Goal: Use online tool/utility

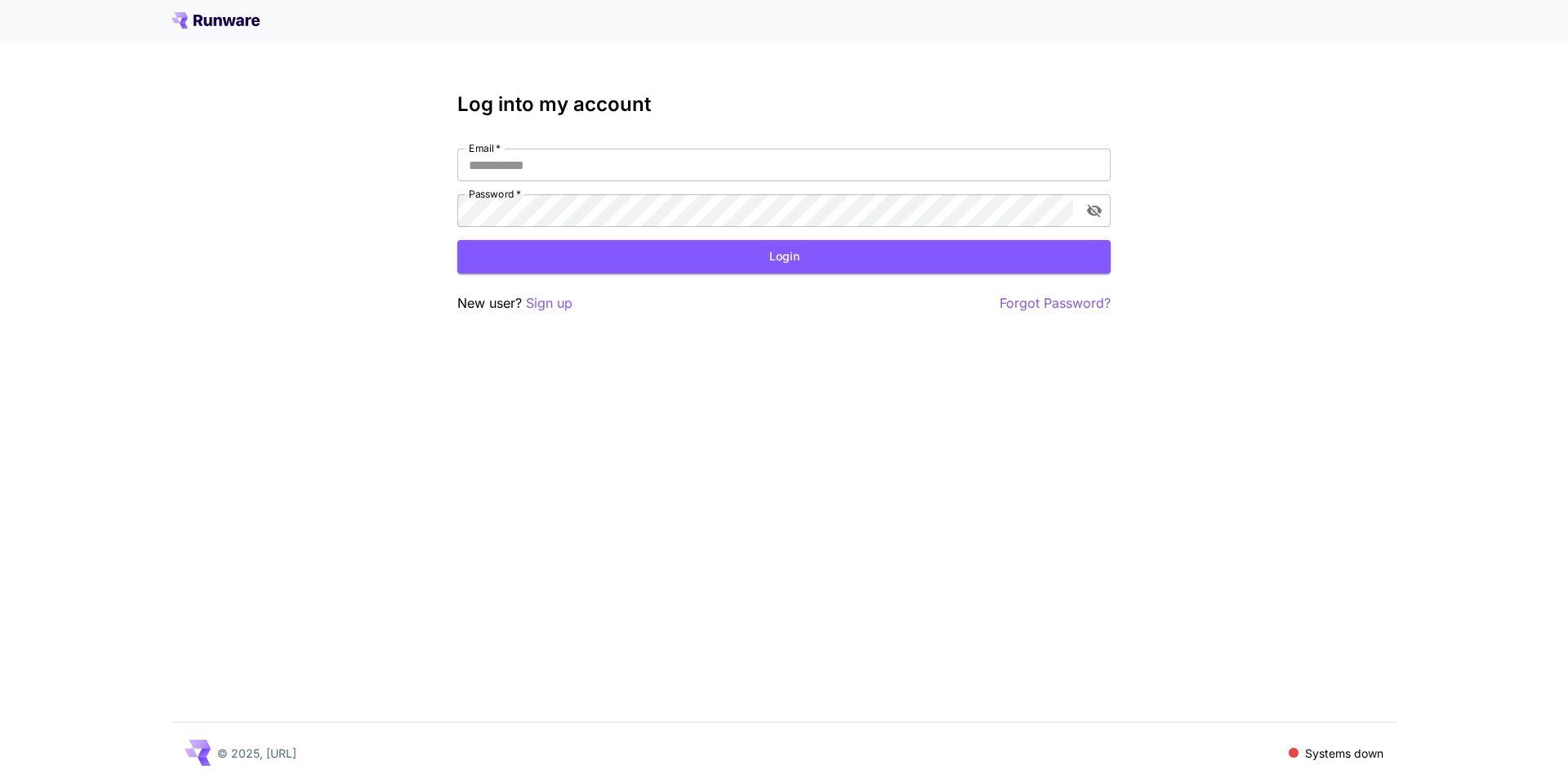
type input "**********"
click at [878, 253] on button "Login" at bounding box center [784, 256] width 653 height 33
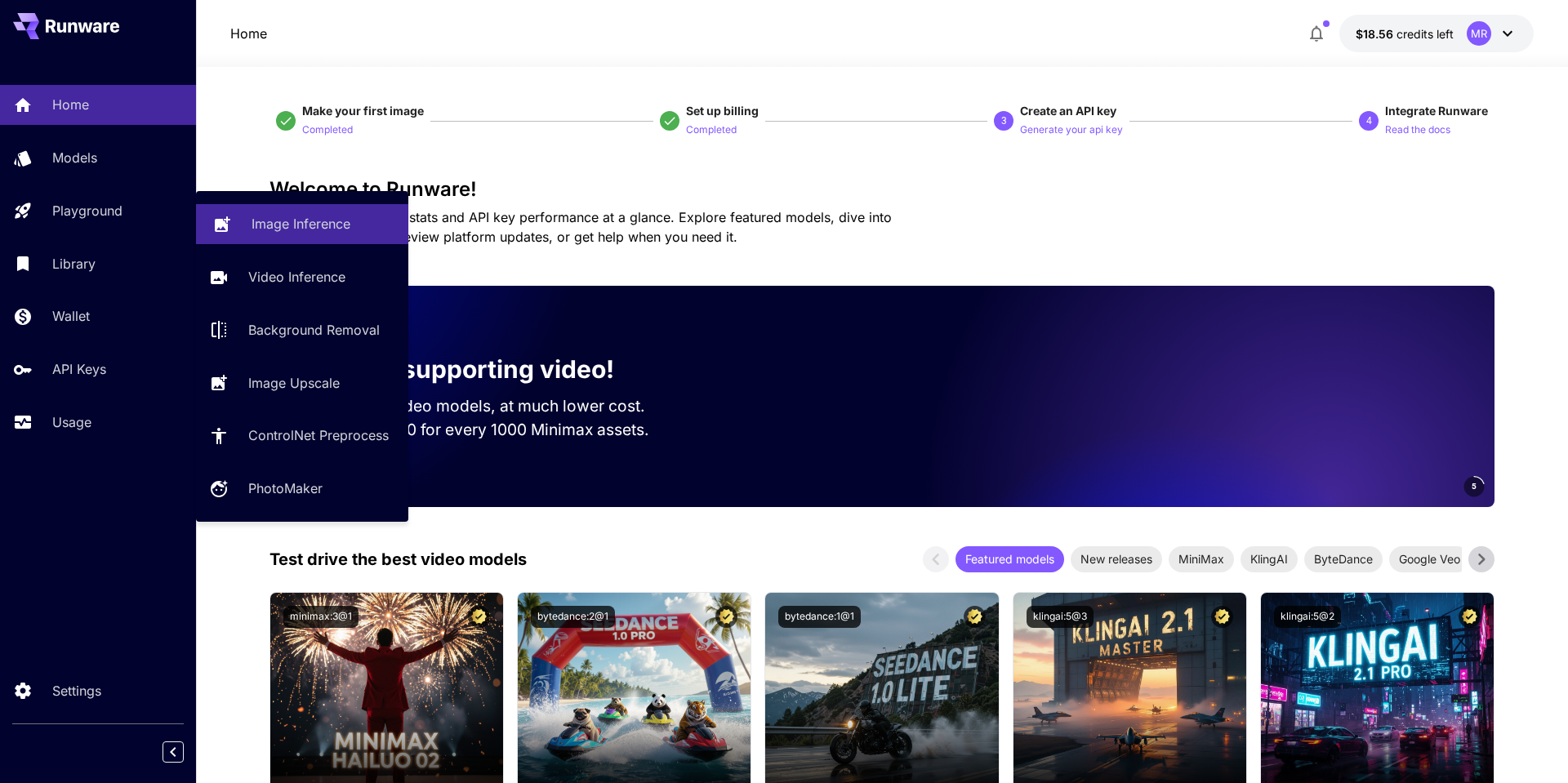
click at [260, 219] on p "Image Inference" at bounding box center [301, 223] width 99 height 20
